Goal: Task Accomplishment & Management: Use online tool/utility

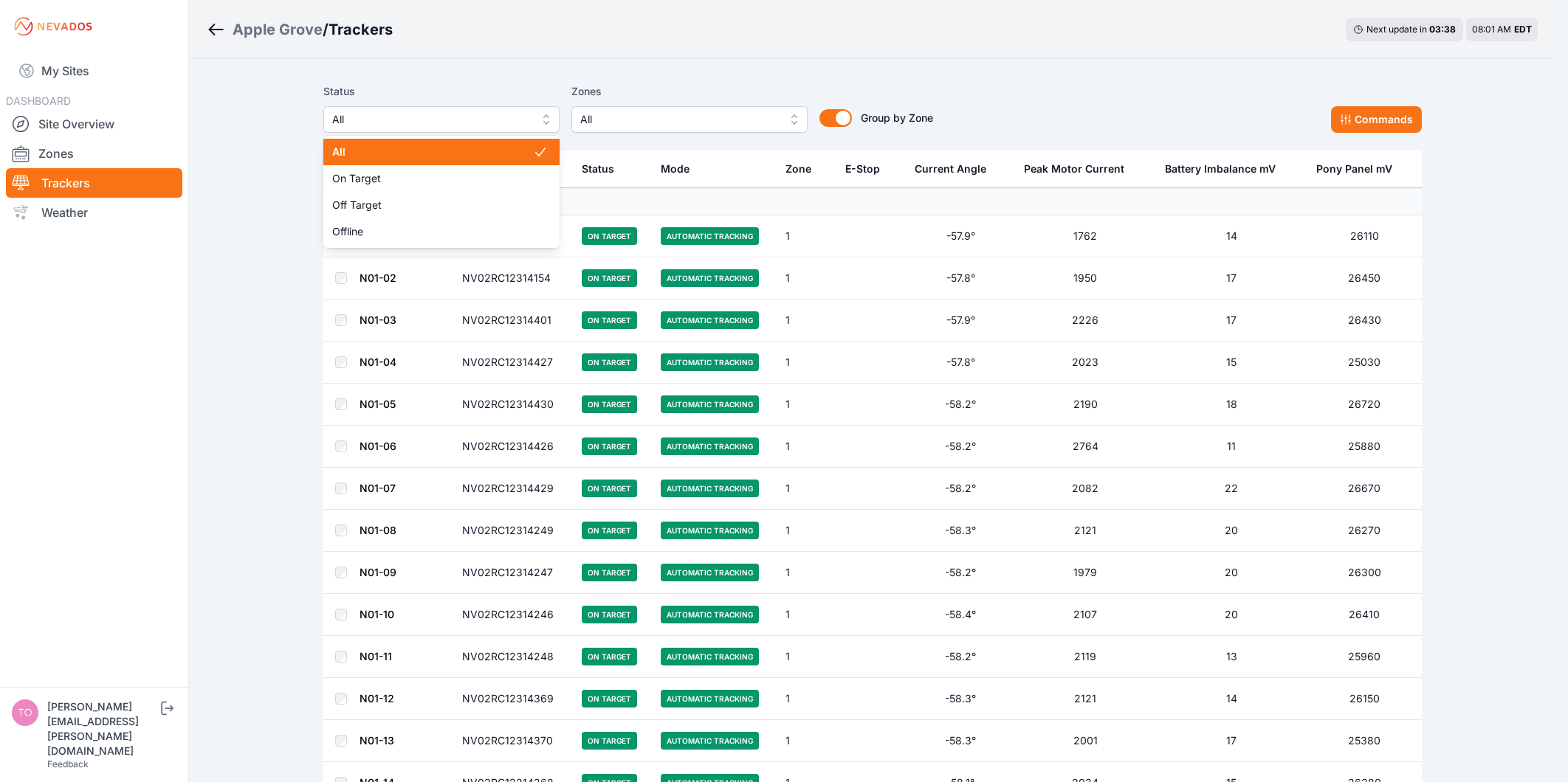
click at [450, 127] on span "All" at bounding box center [431, 119] width 198 height 18
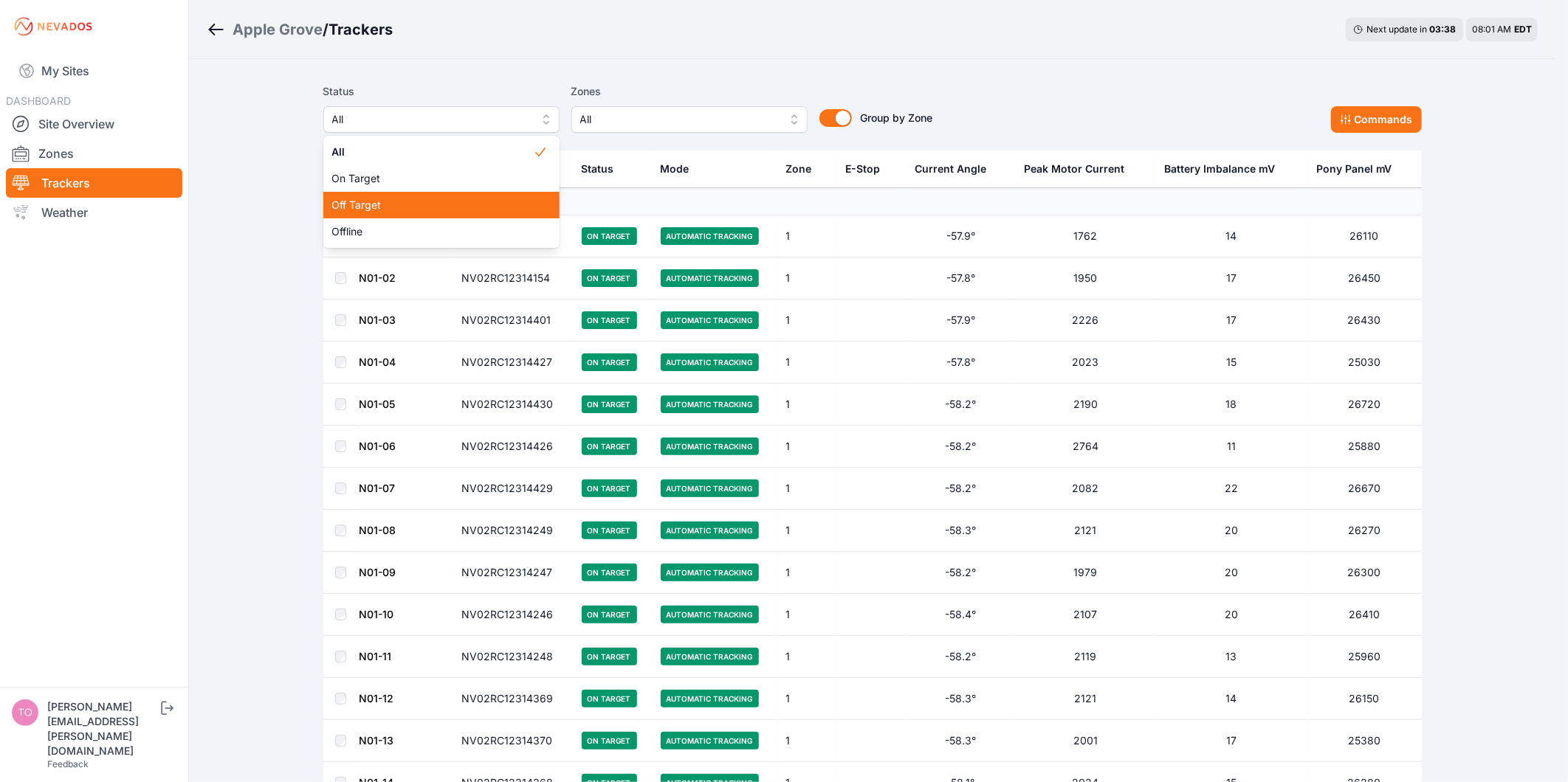
click at [428, 210] on span "Off Target" at bounding box center [433, 204] width 201 height 15
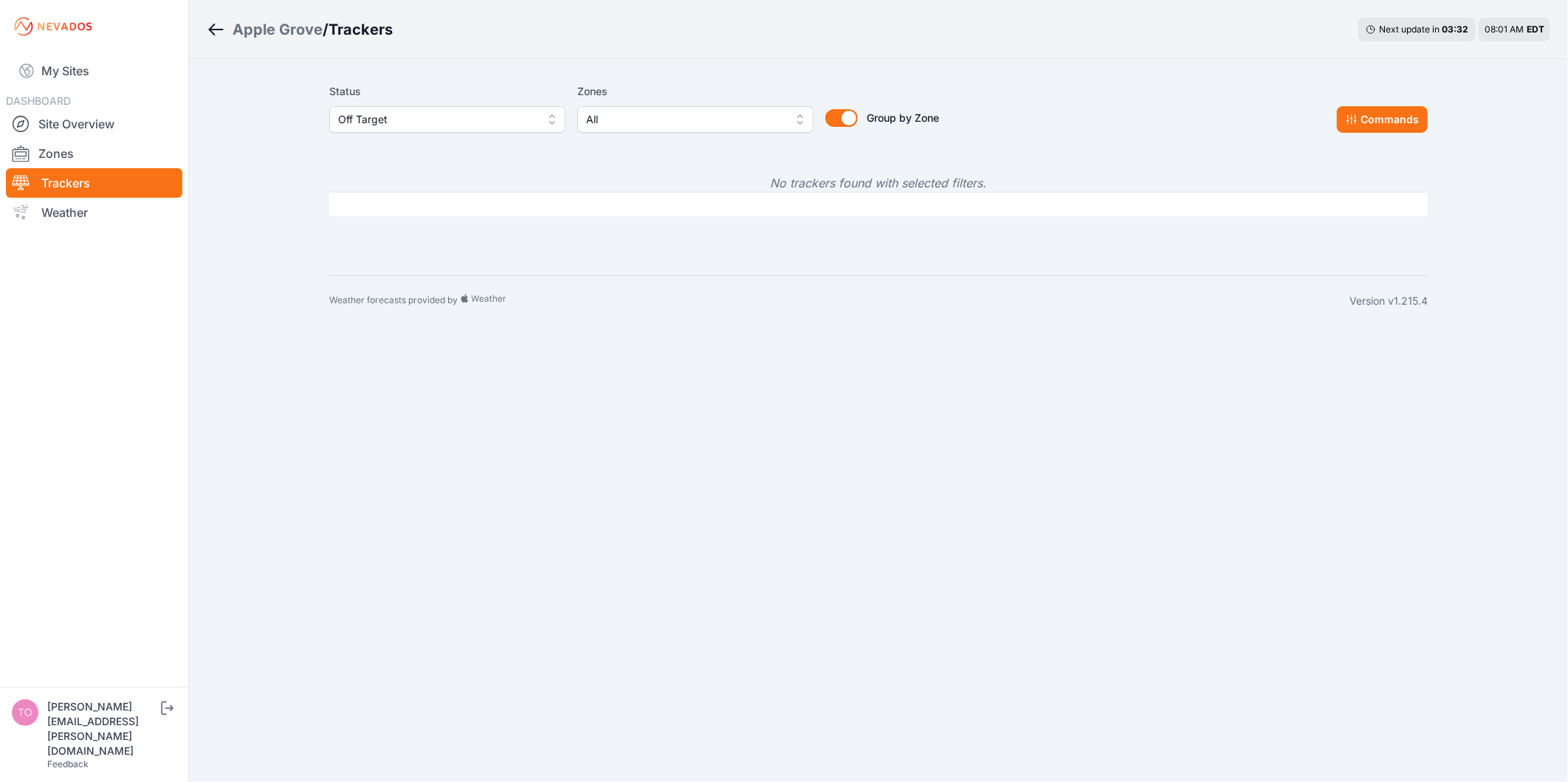
click at [439, 114] on span "Off Target" at bounding box center [437, 119] width 198 height 18
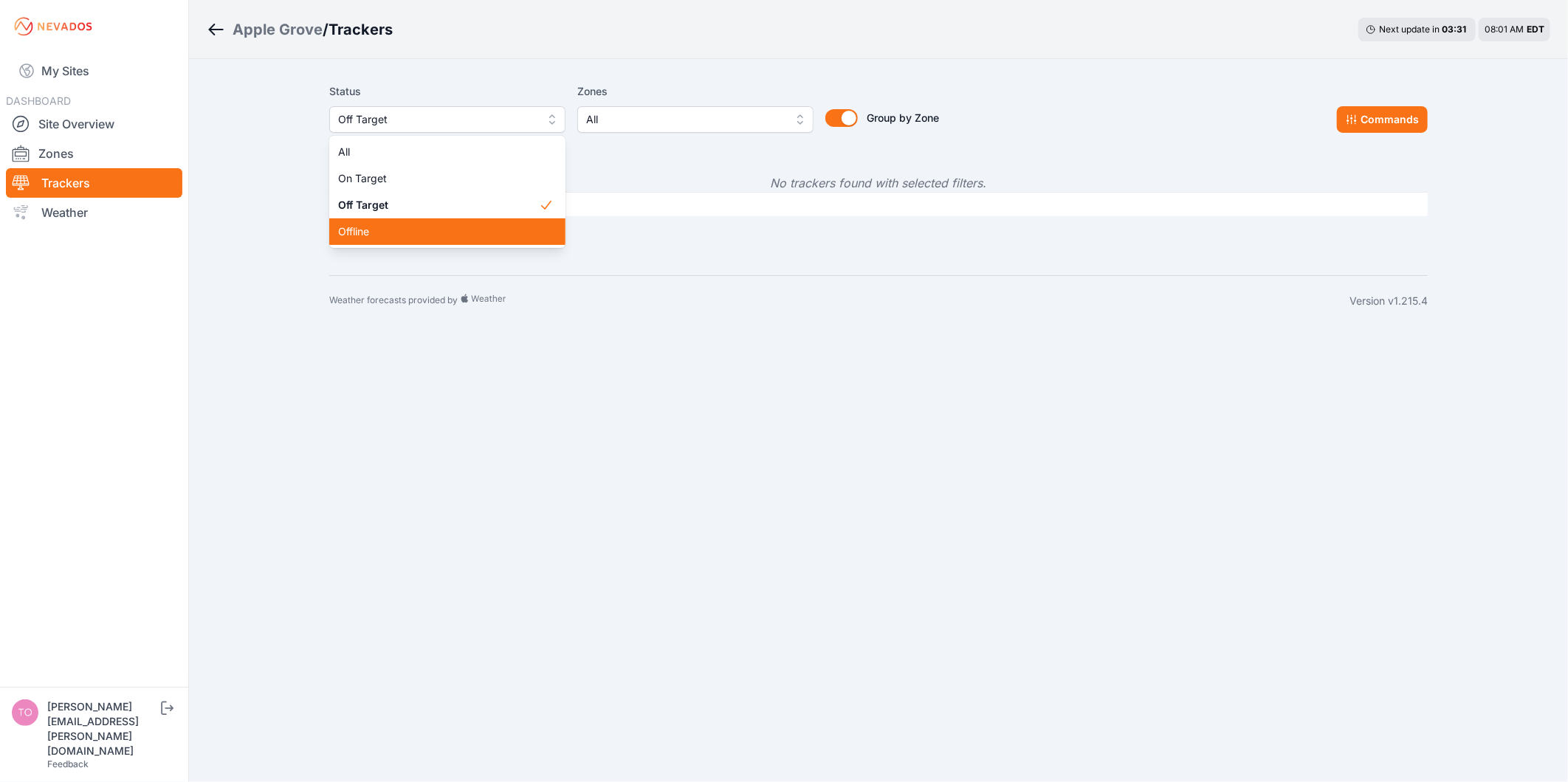
click at [392, 223] on div "Offline" at bounding box center [447, 231] width 237 height 27
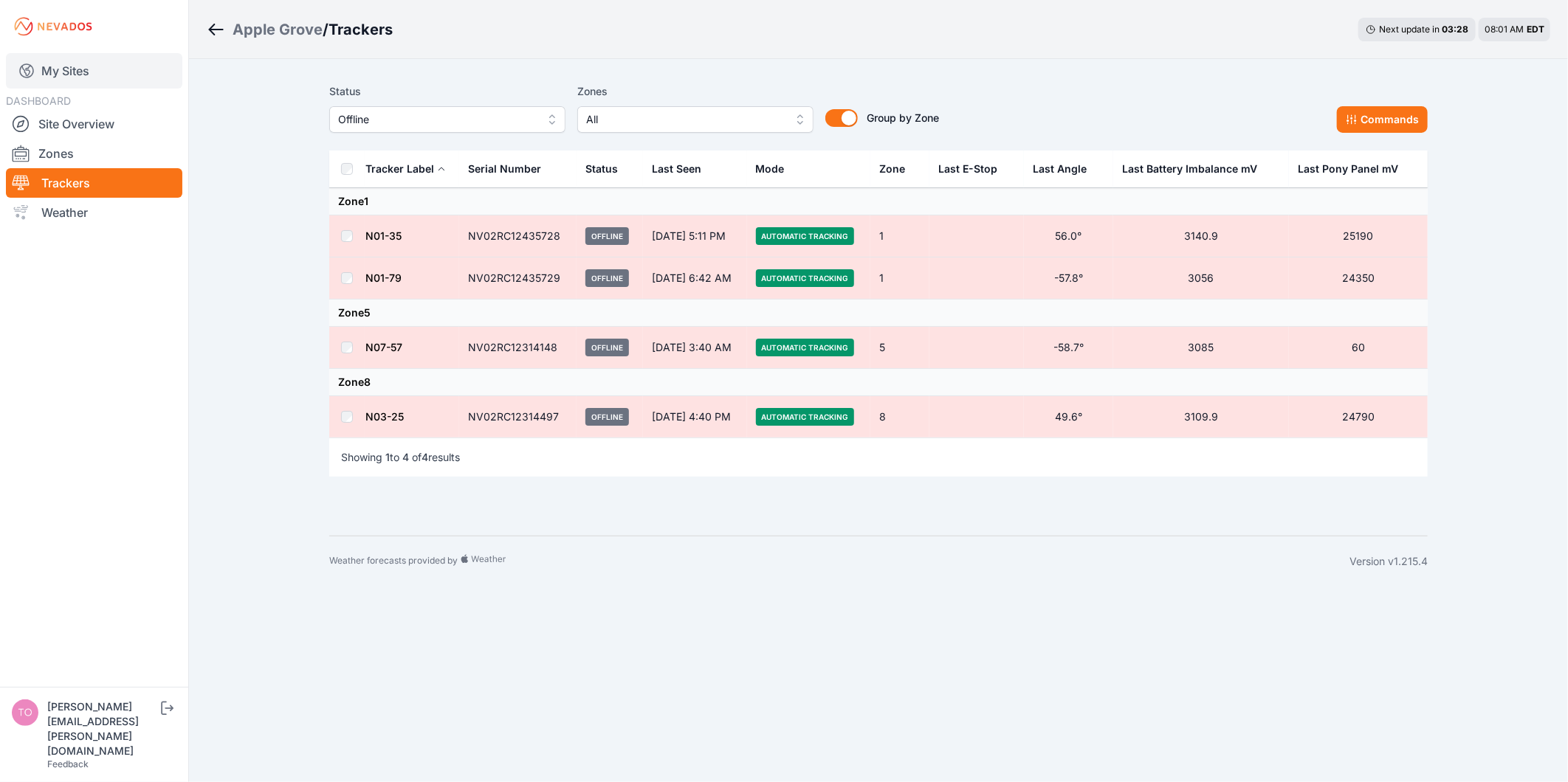
click at [96, 54] on link "My Sites" at bounding box center [94, 70] width 176 height 35
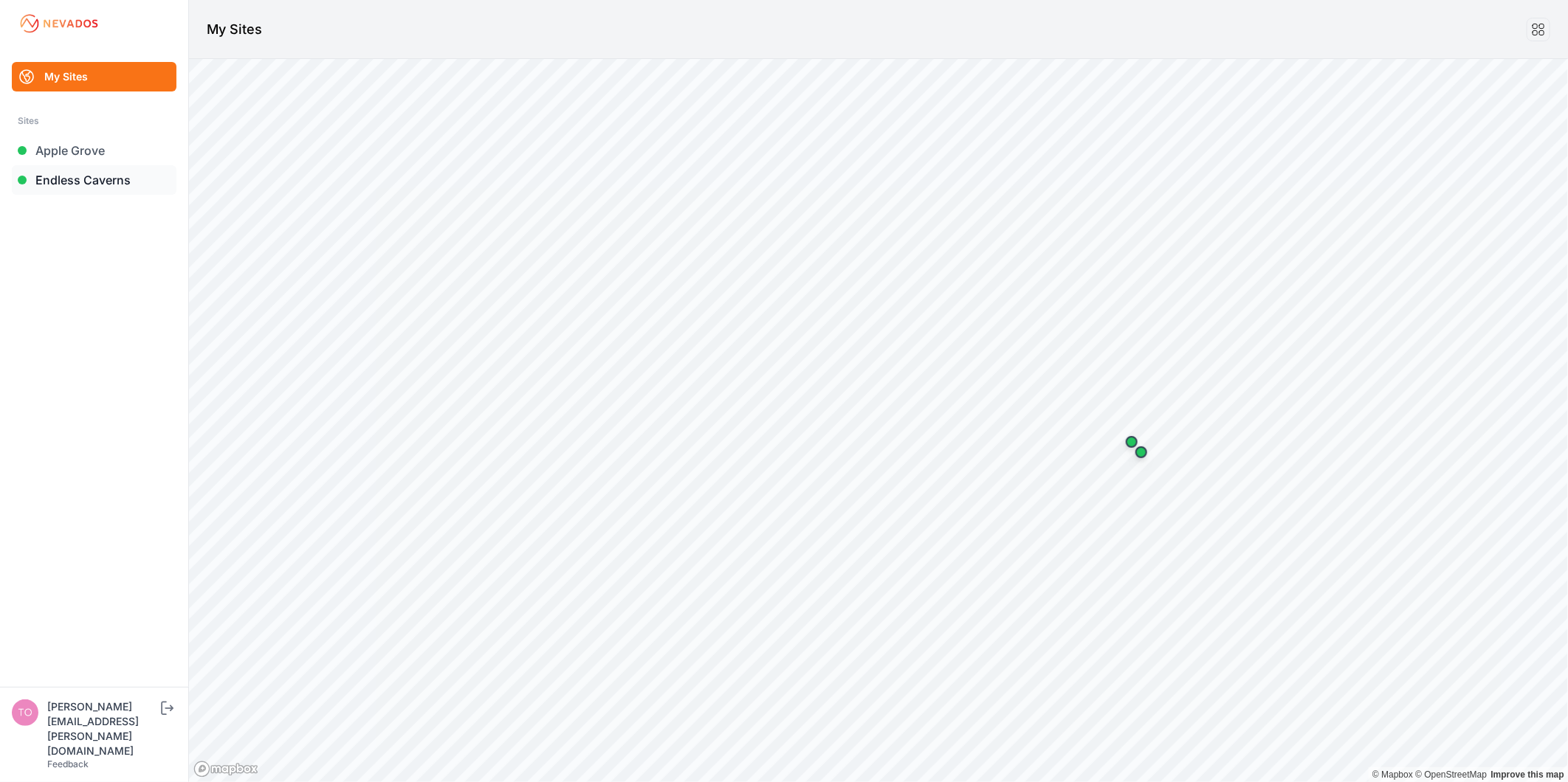
click at [92, 174] on link "Endless Caverns" at bounding box center [93, 180] width 165 height 30
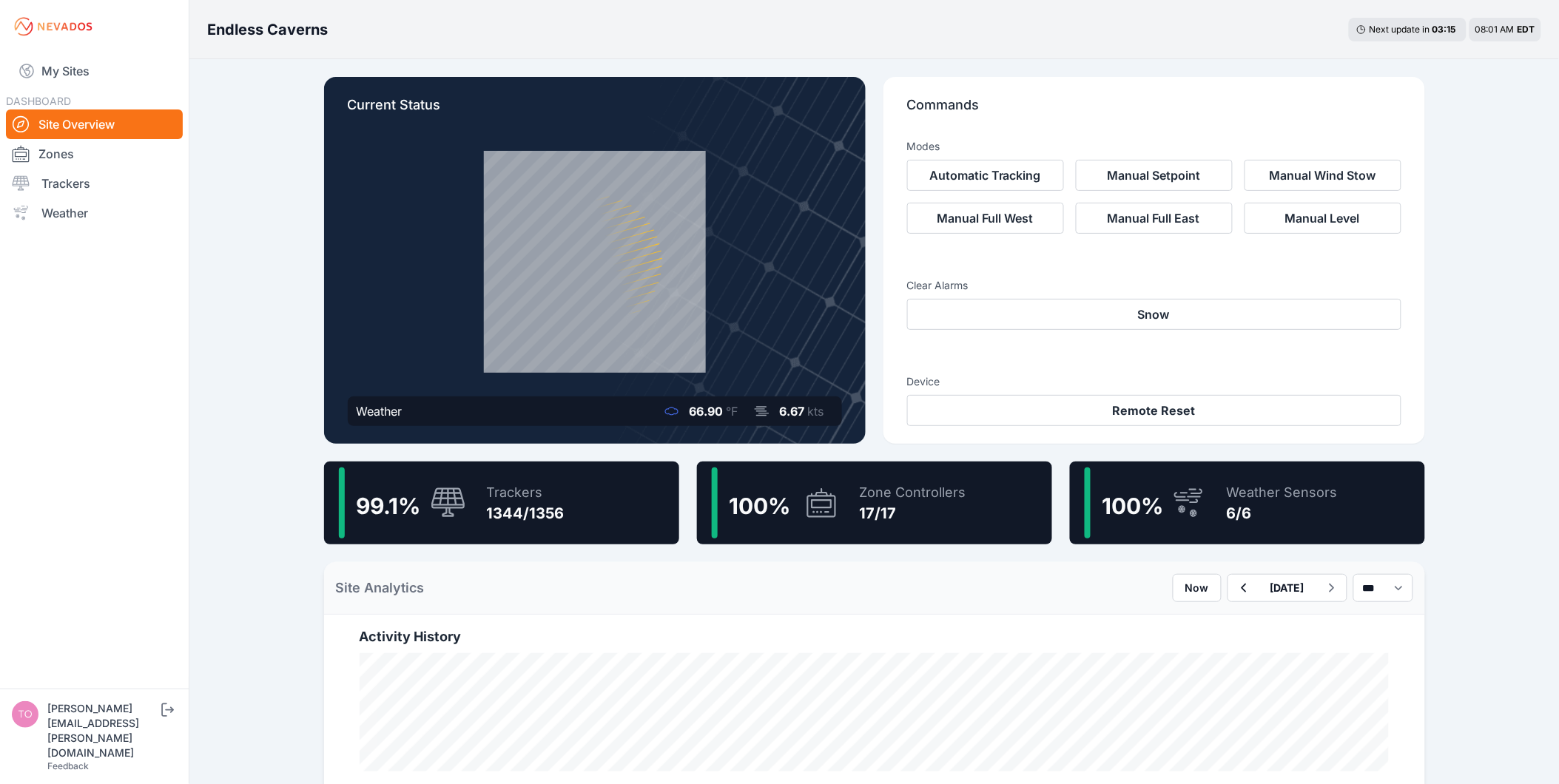
click at [503, 499] on div "Trackers" at bounding box center [526, 492] width 77 height 21
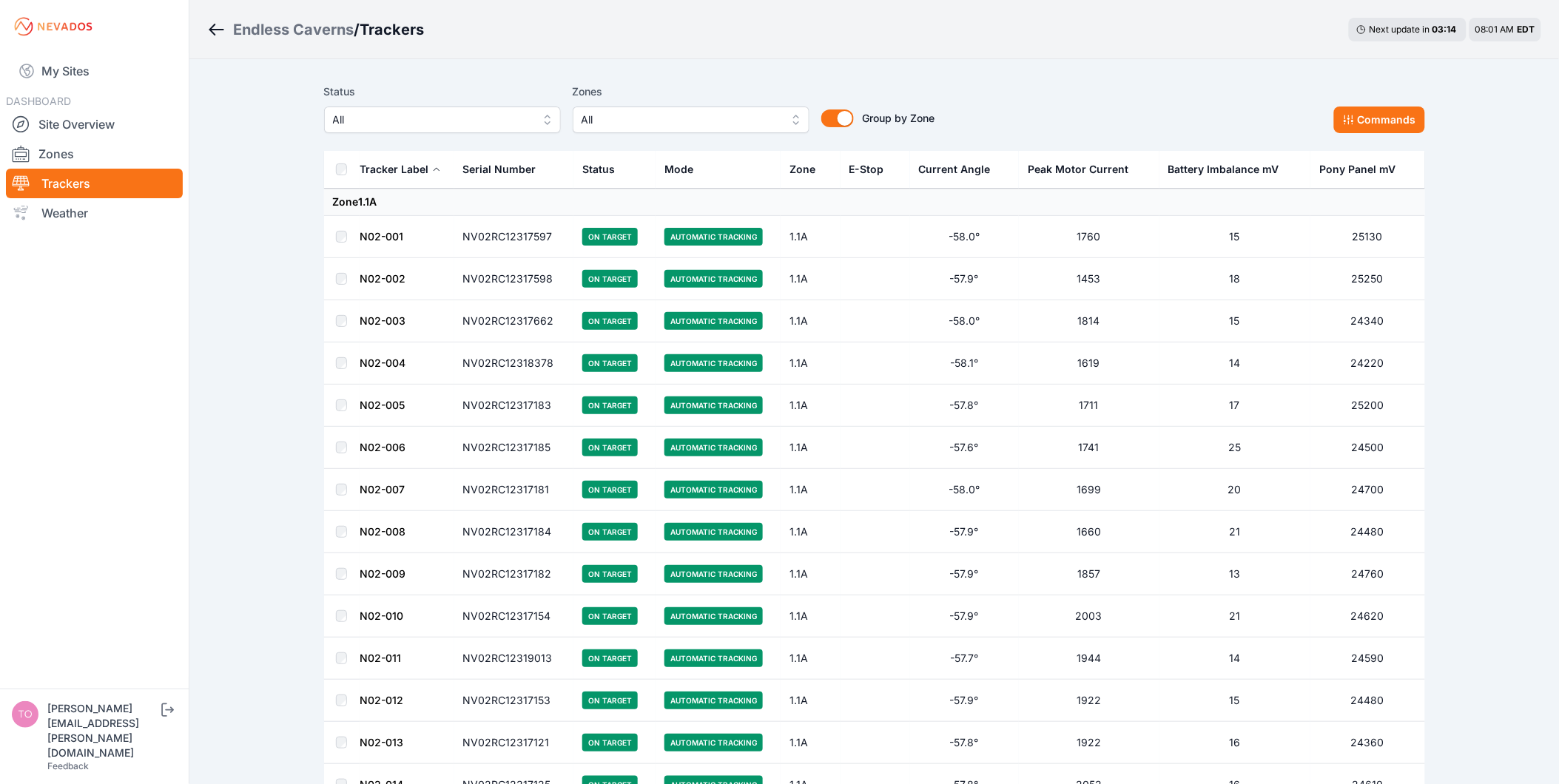
click at [456, 121] on span "All" at bounding box center [432, 120] width 198 height 18
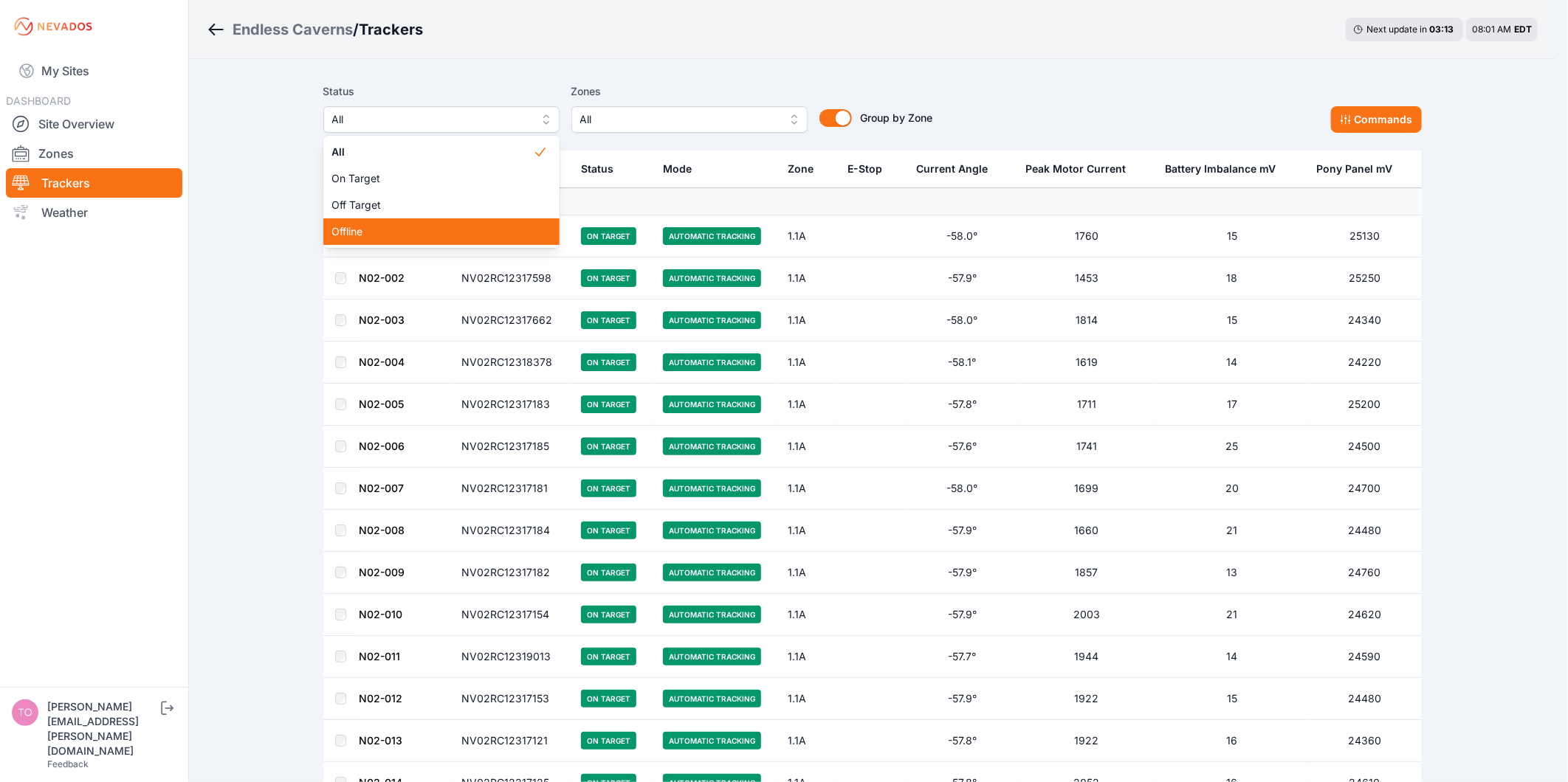
click at [419, 222] on div "Offline" at bounding box center [441, 231] width 237 height 27
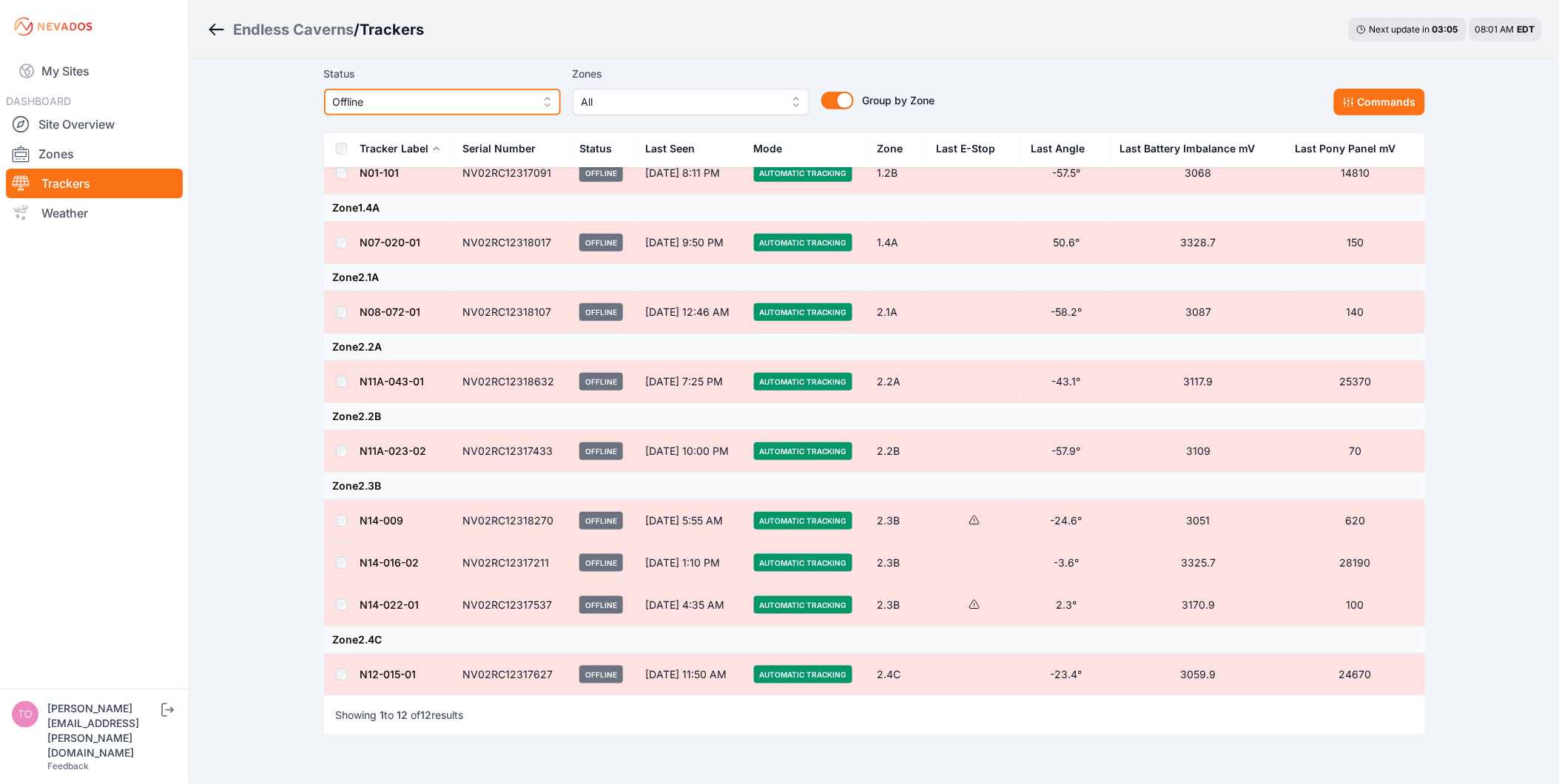
scroll to position [246, 0]
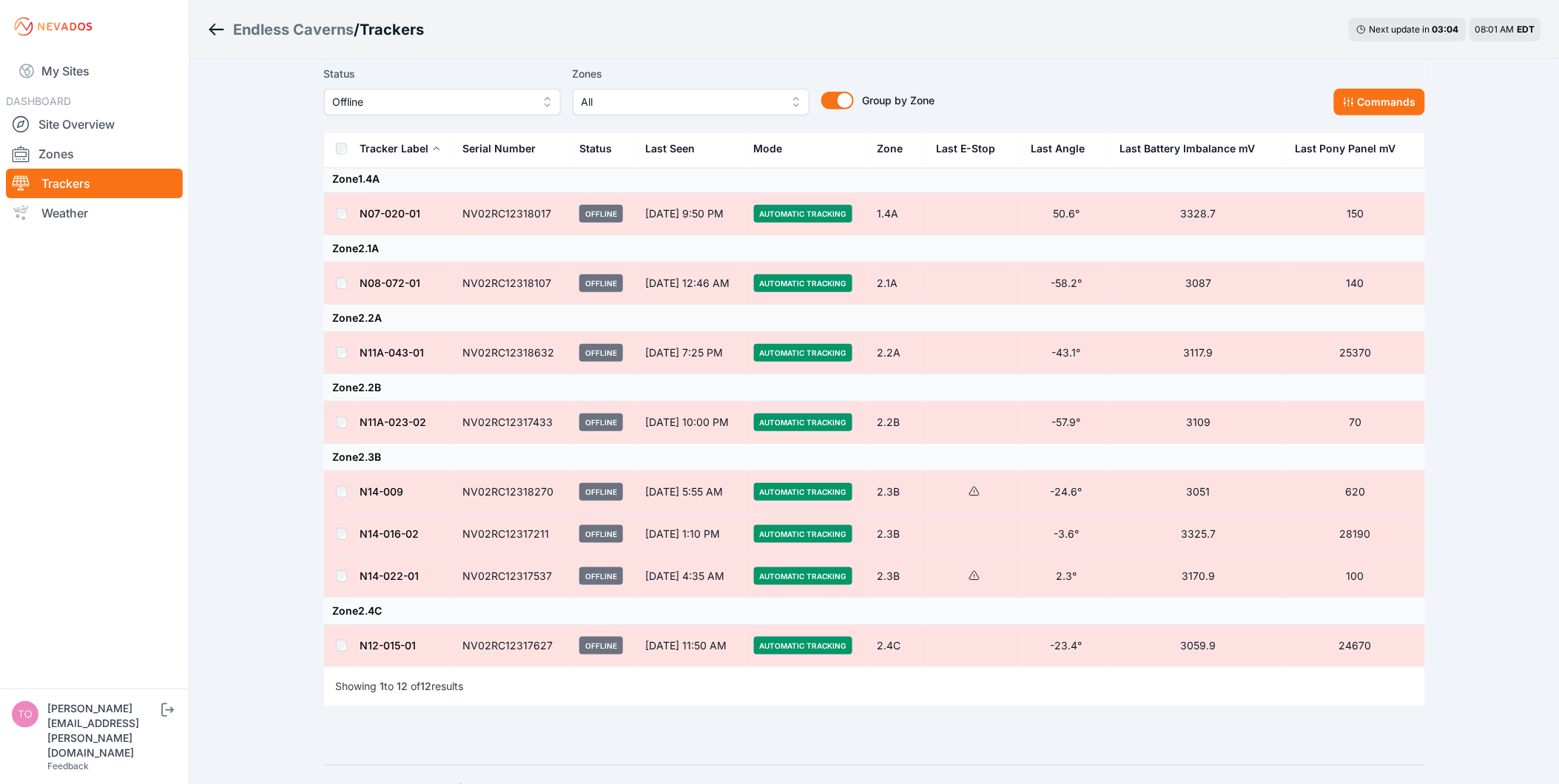
click at [350, 579] on td at bounding box center [341, 576] width 35 height 42
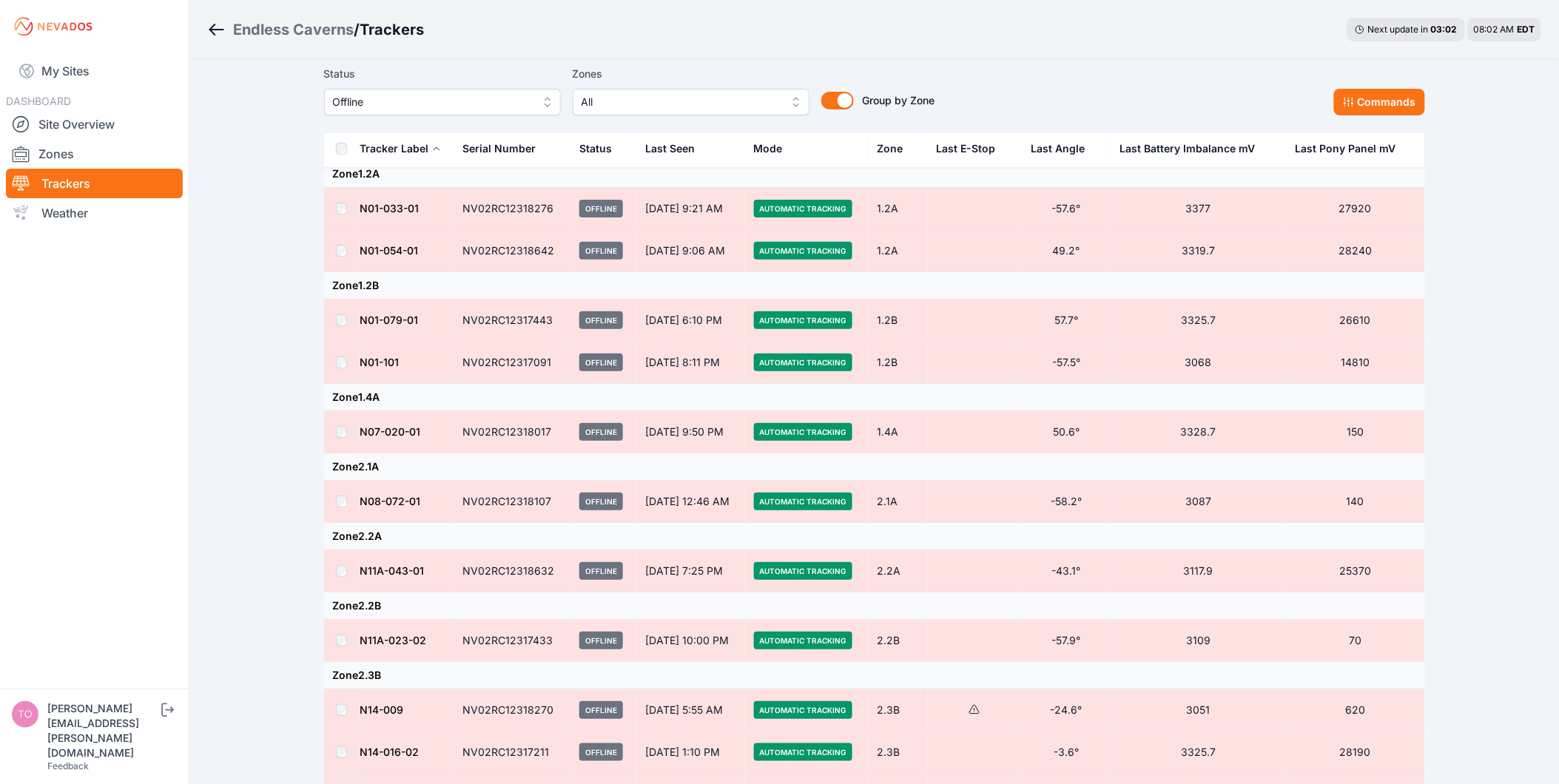
scroll to position [0, 0]
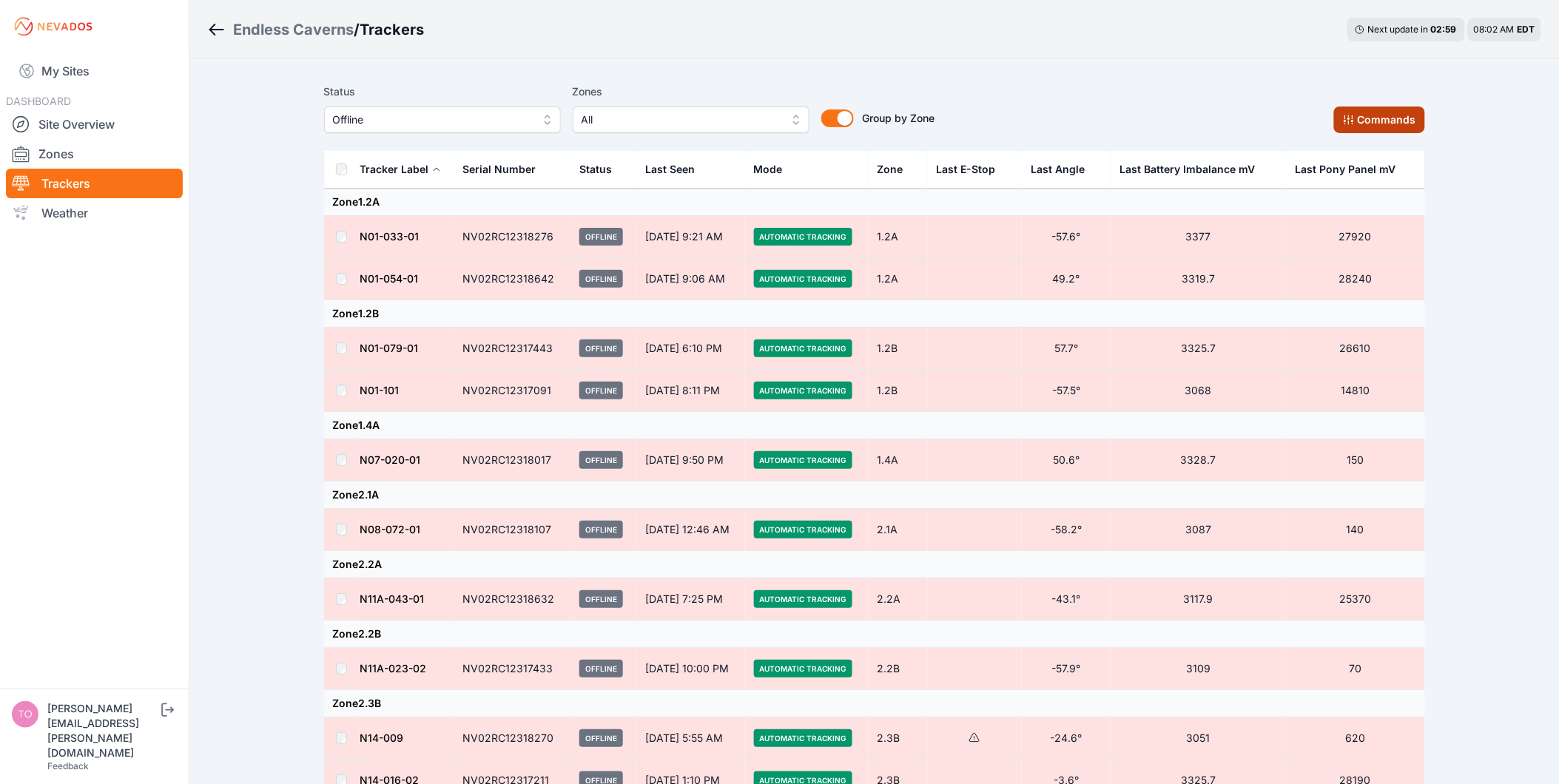
click at [1360, 110] on button "Commands" at bounding box center [1379, 120] width 91 height 27
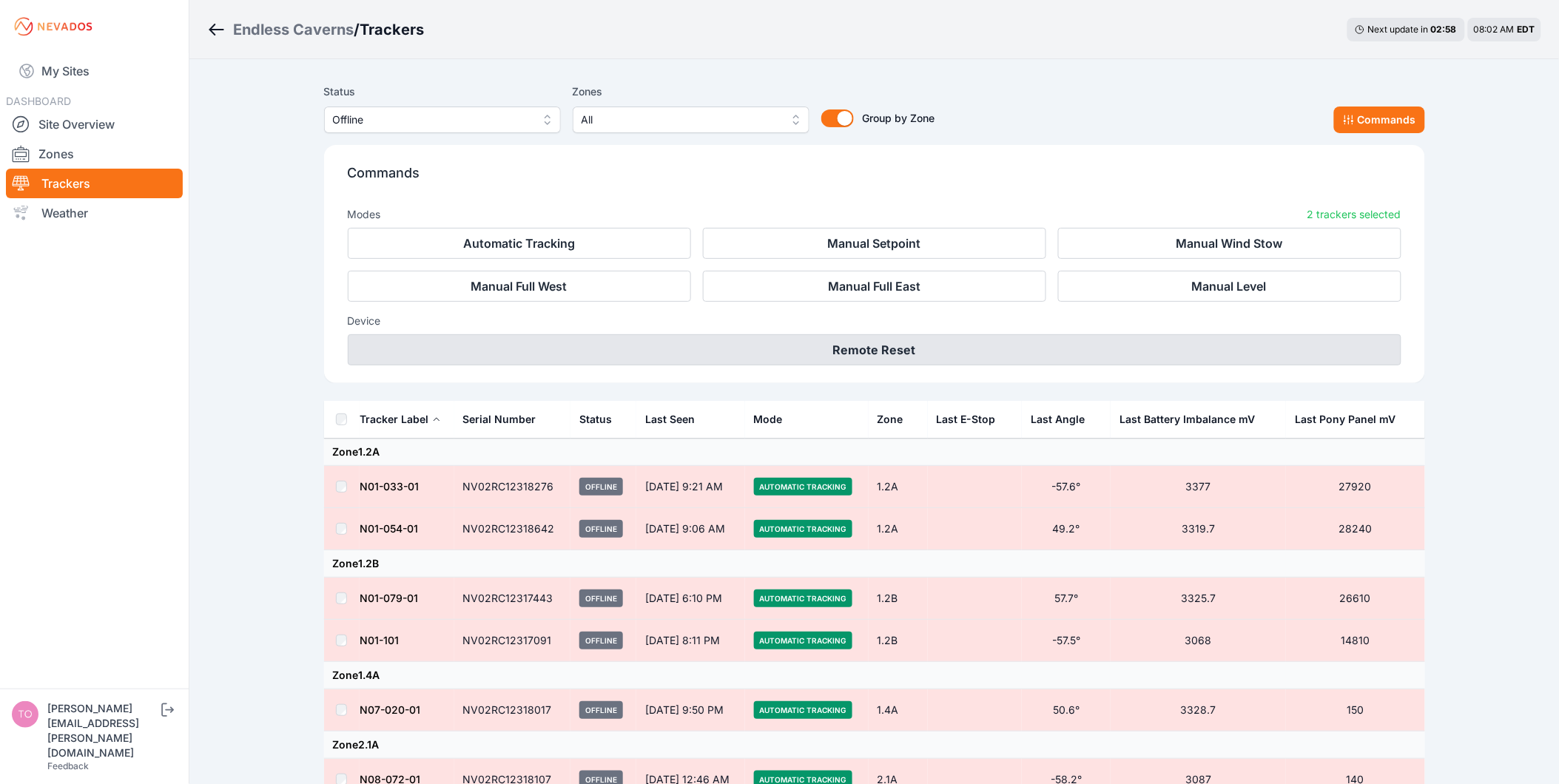
click at [1047, 361] on button "Remote Reset" at bounding box center [874, 350] width 1053 height 31
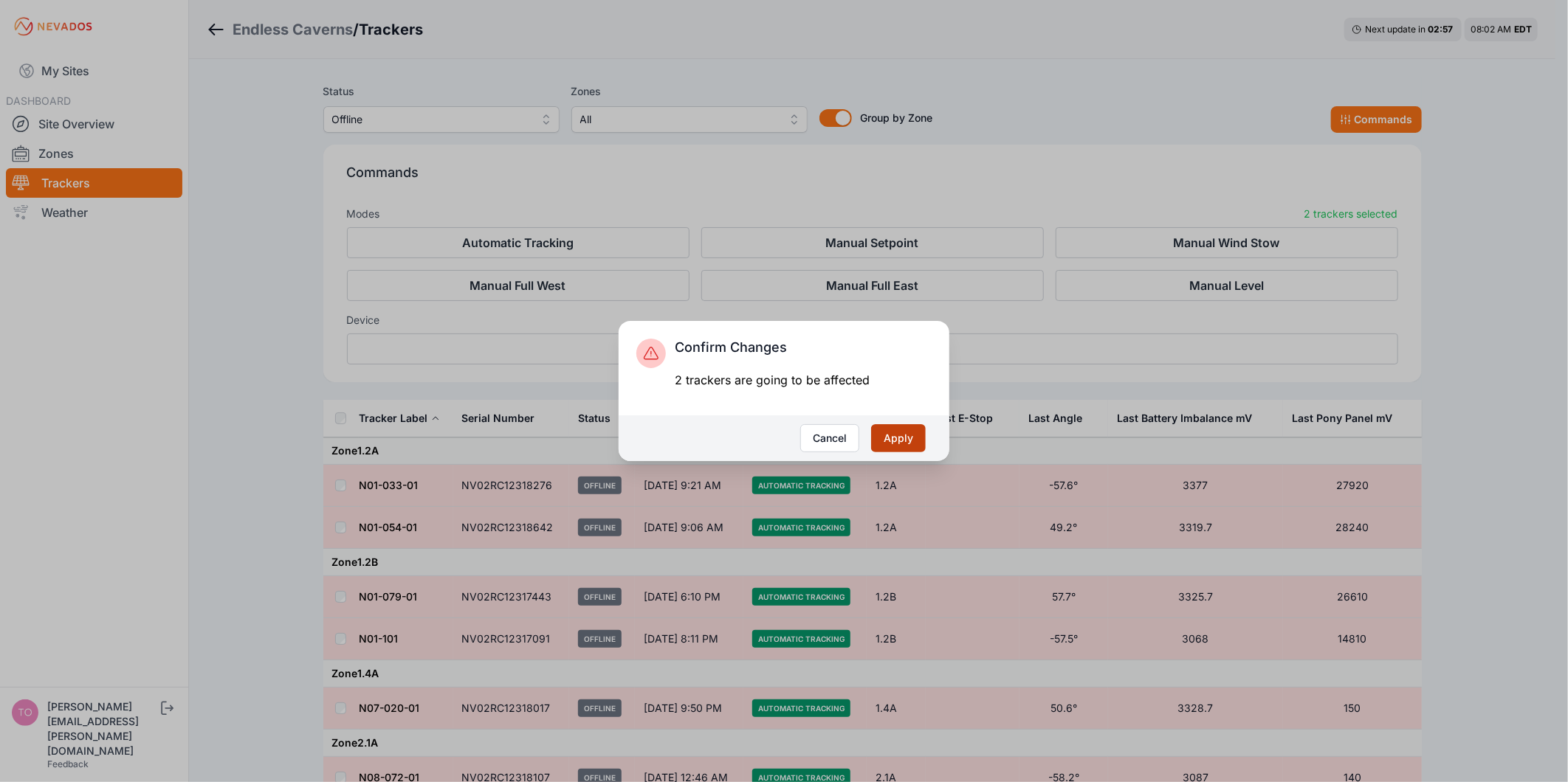
click at [906, 441] on button "Apply" at bounding box center [898, 438] width 54 height 28
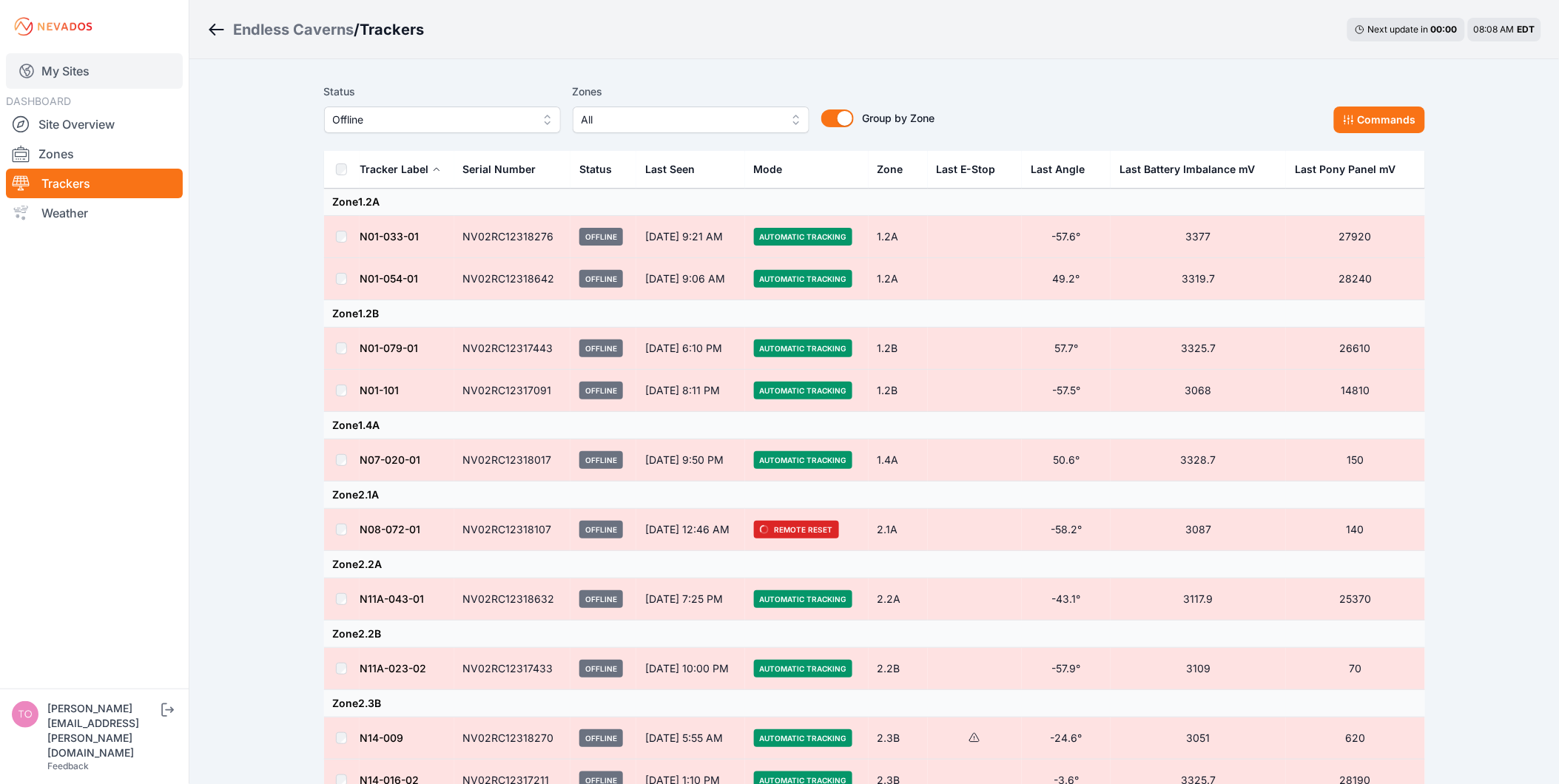
click at [97, 76] on link "My Sites" at bounding box center [94, 71] width 176 height 35
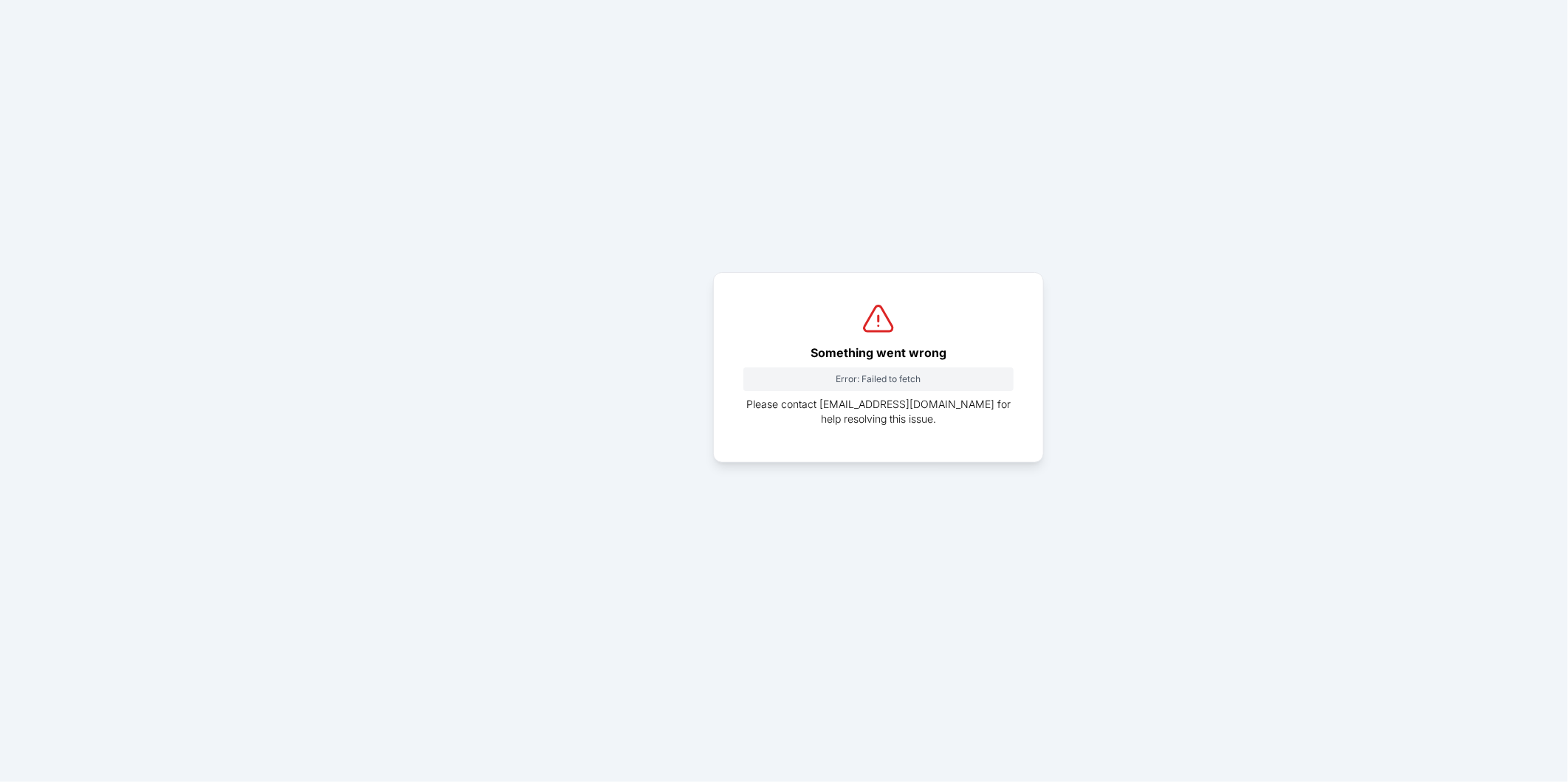
click at [983, 323] on div "Something went wrong Error: Failed to fetch Please contact support@nevados.sola…" at bounding box center [879, 367] width 331 height 191
